Goal: Information Seeking & Learning: Learn about a topic

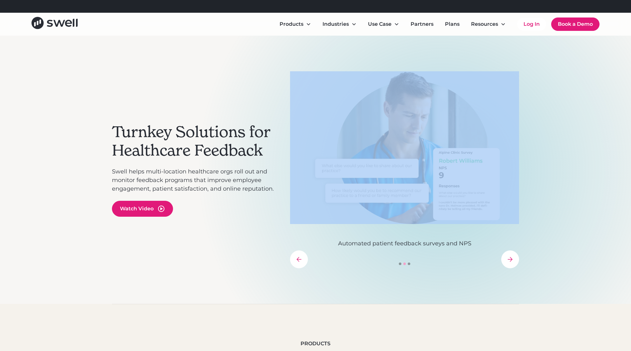
drag, startPoint x: 574, startPoint y: 176, endPoint x: 523, endPoint y: 242, distance: 82.4
click at [523, 242] on div "Turnkey Solutions for Healthcare Feedback Swell helps multi-location healthcare…" at bounding box center [315, 170] width 631 height 268
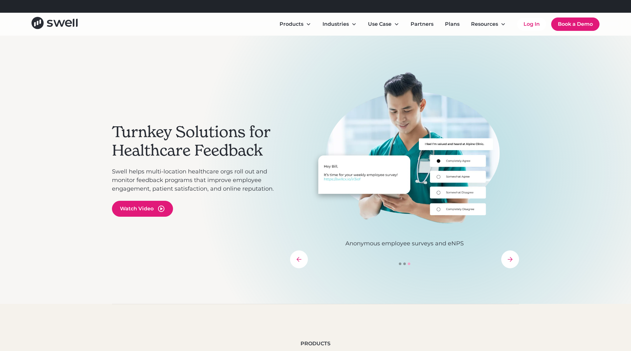
click at [598, 192] on div "Turnkey Solutions for Healthcare Feedback Swell helps multi-location healthcare…" at bounding box center [315, 170] width 631 height 268
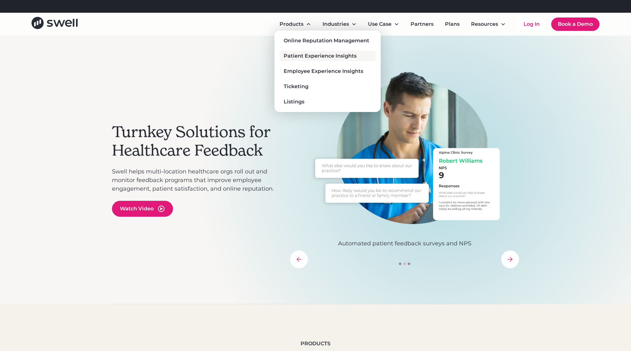
click at [314, 57] on div "Patient Experience Insights" at bounding box center [320, 56] width 73 height 8
